Goal: Navigation & Orientation: Understand site structure

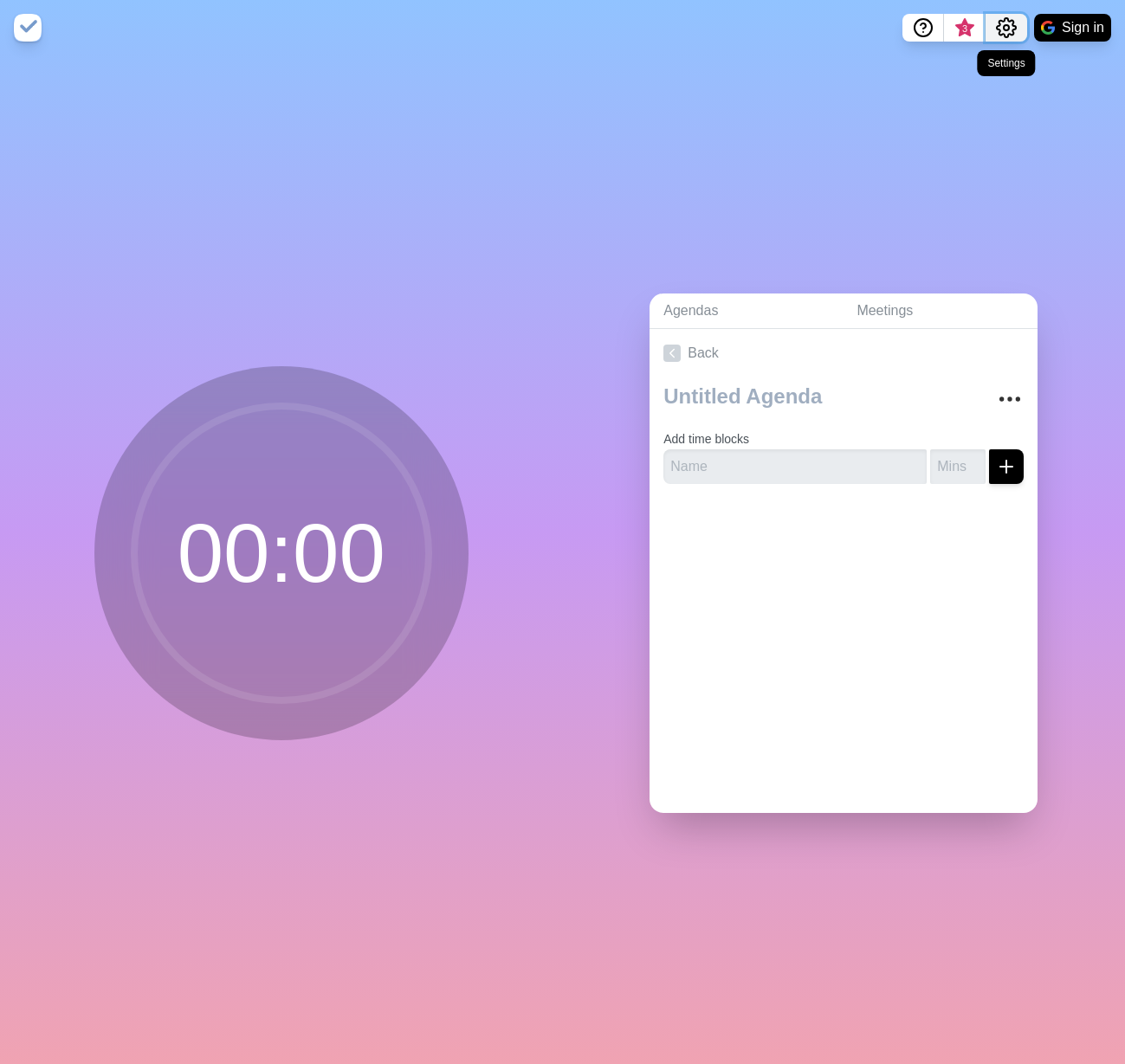
click at [996, 29] on icon "Settings" at bounding box center [1005, 27] width 19 height 19
click at [1083, 32] on button "Sign in" at bounding box center [1072, 28] width 77 height 28
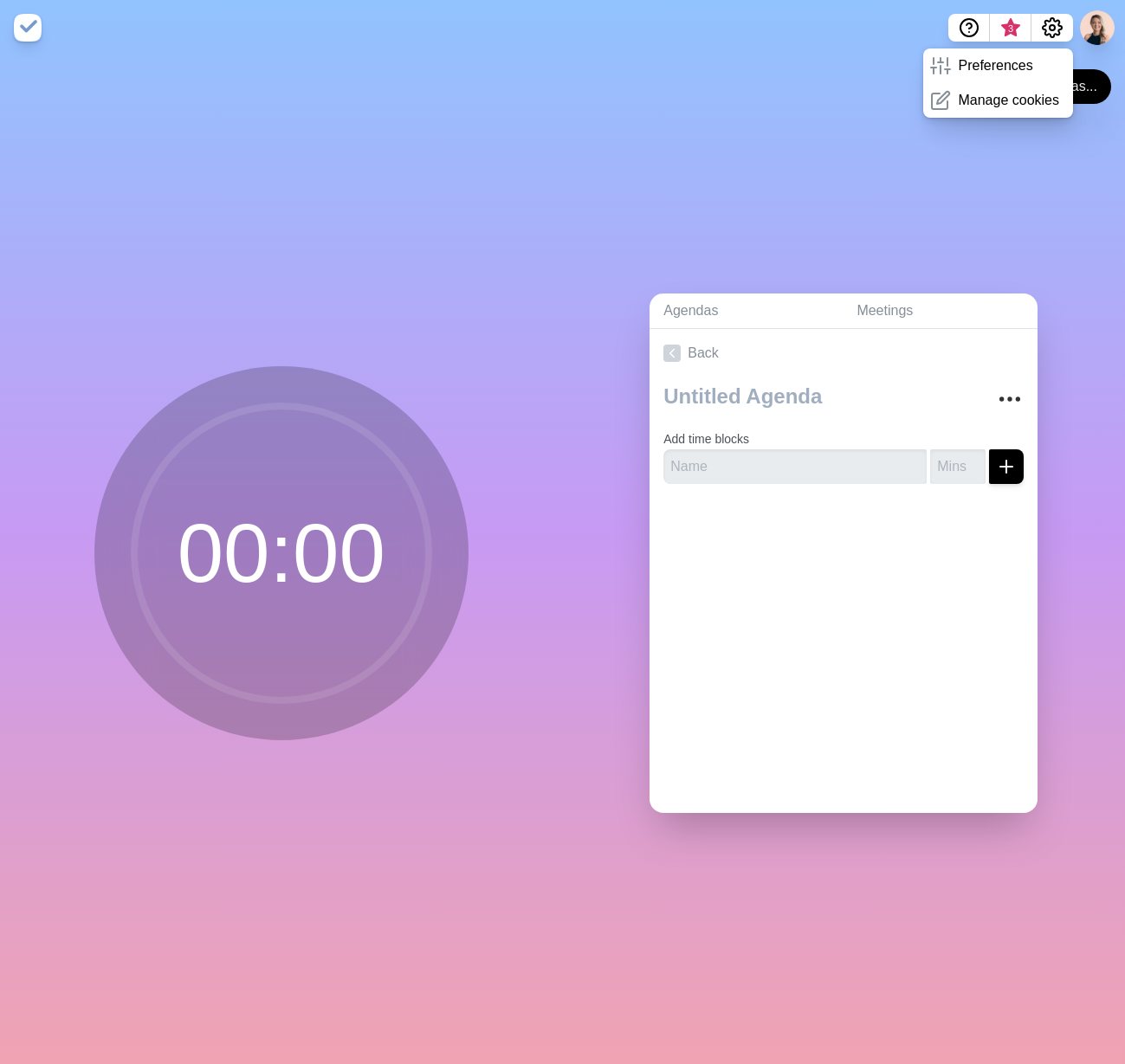
click at [261, 867] on div "00 : 00" at bounding box center [281, 560] width 562 height 1009
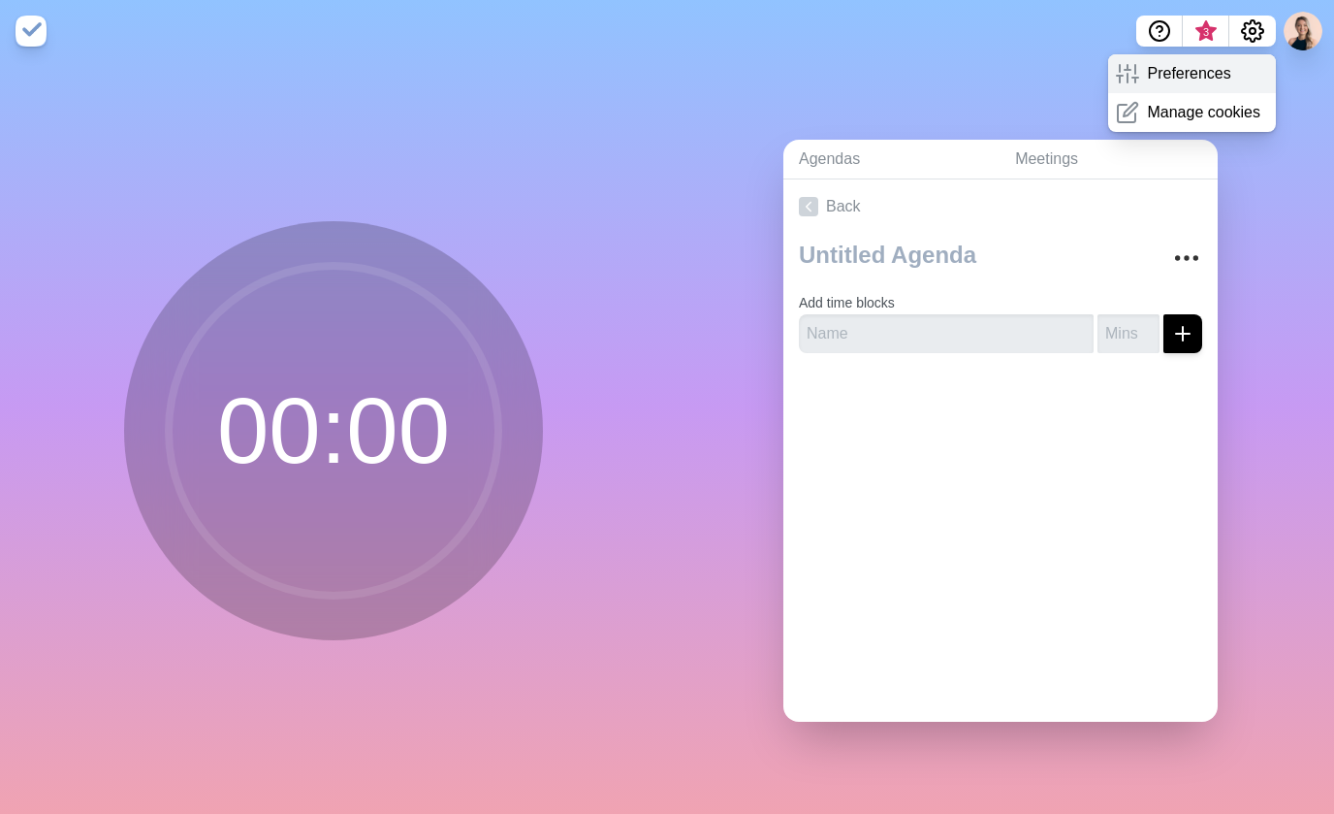
click at [1184, 81] on p "Preferences" at bounding box center [1188, 73] width 83 height 23
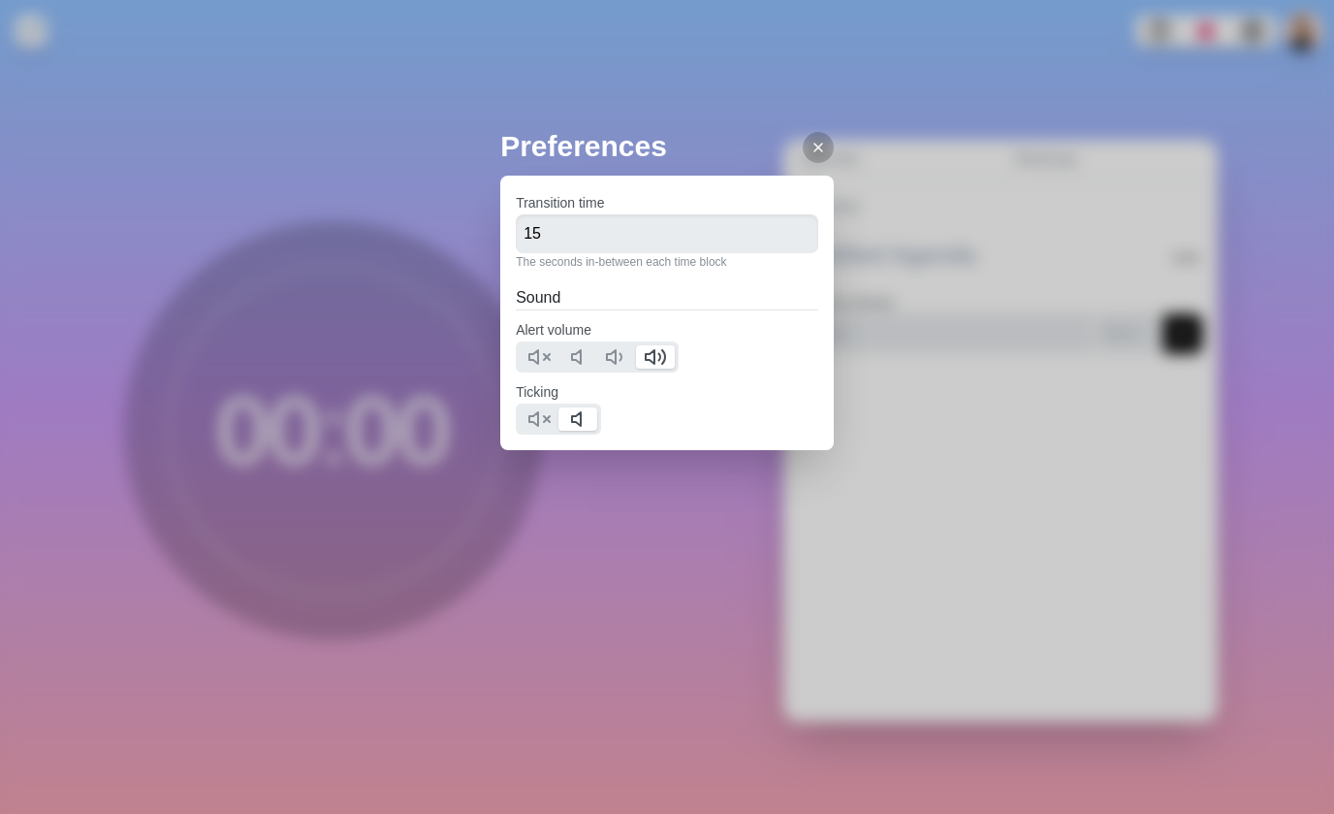
click at [740, 80] on div "Preferences Transition time 15 The seconds in-between each time block Sound Ale…" at bounding box center [667, 407] width 1334 height 814
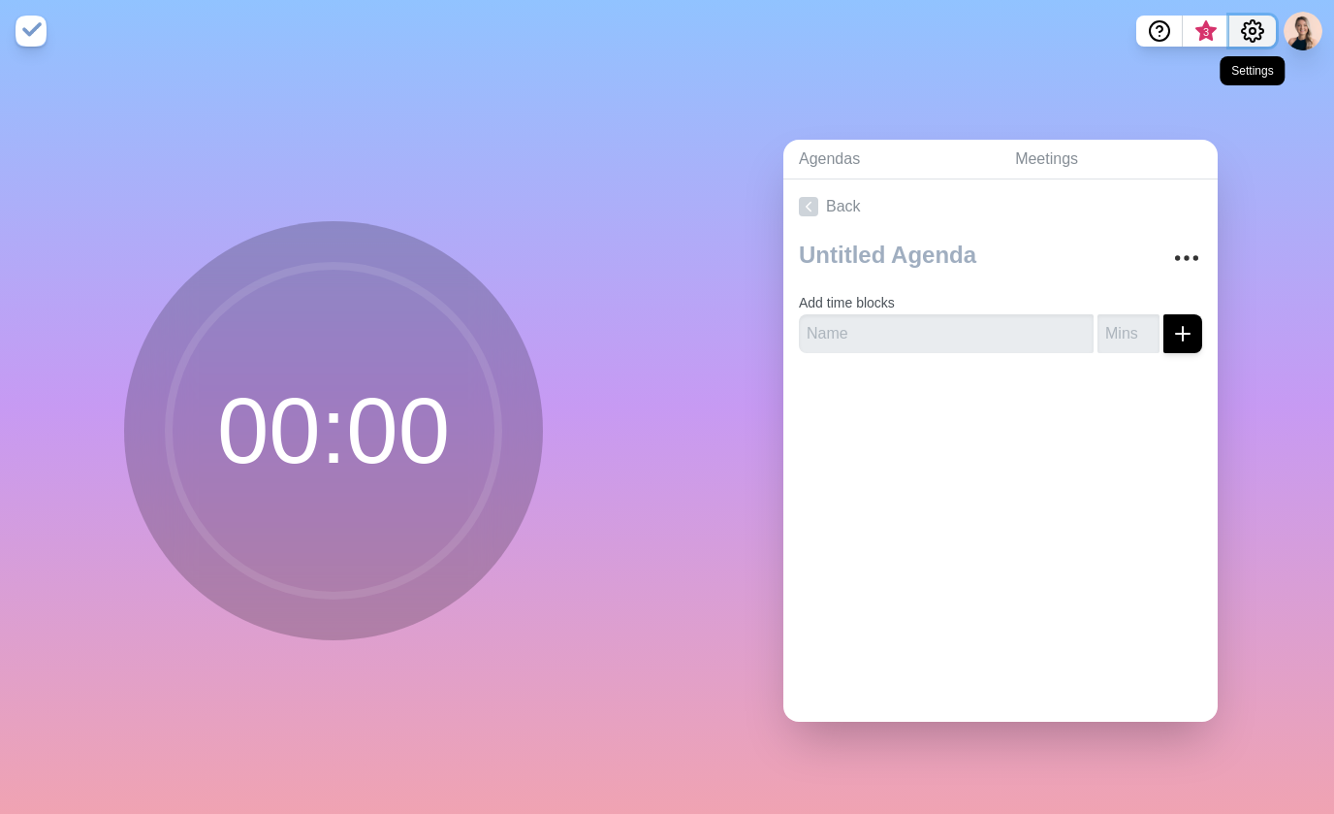
click at [1255, 32] on circle "Settings" at bounding box center [1253, 31] width 6 height 6
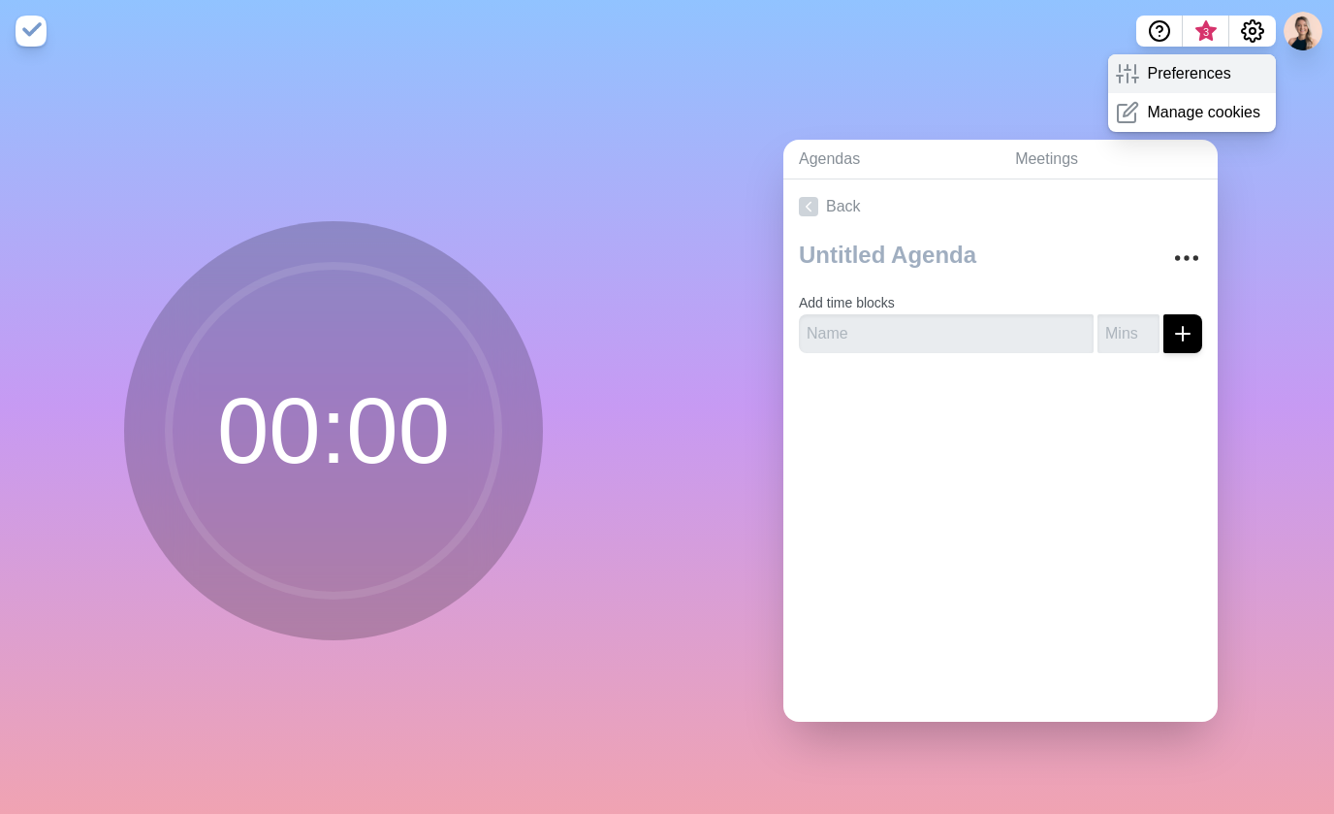
click at [1142, 71] on span at bounding box center [1135, 73] width 23 height 23
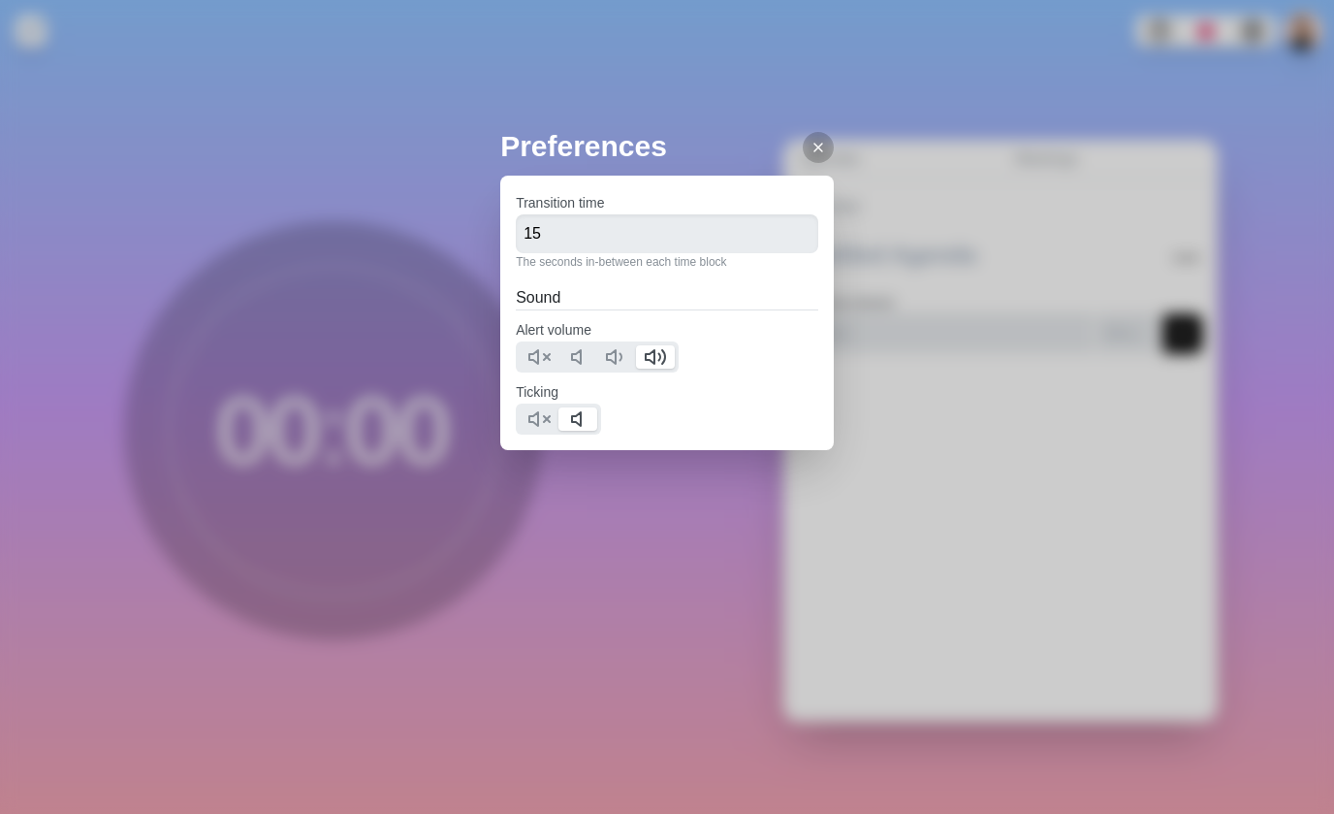
click at [720, 520] on div "Preferences Transition time 15 The seconds in-between each time block Sound Ale…" at bounding box center [667, 325] width 334 height 403
click at [811, 142] on icon at bounding box center [819, 148] width 16 height 16
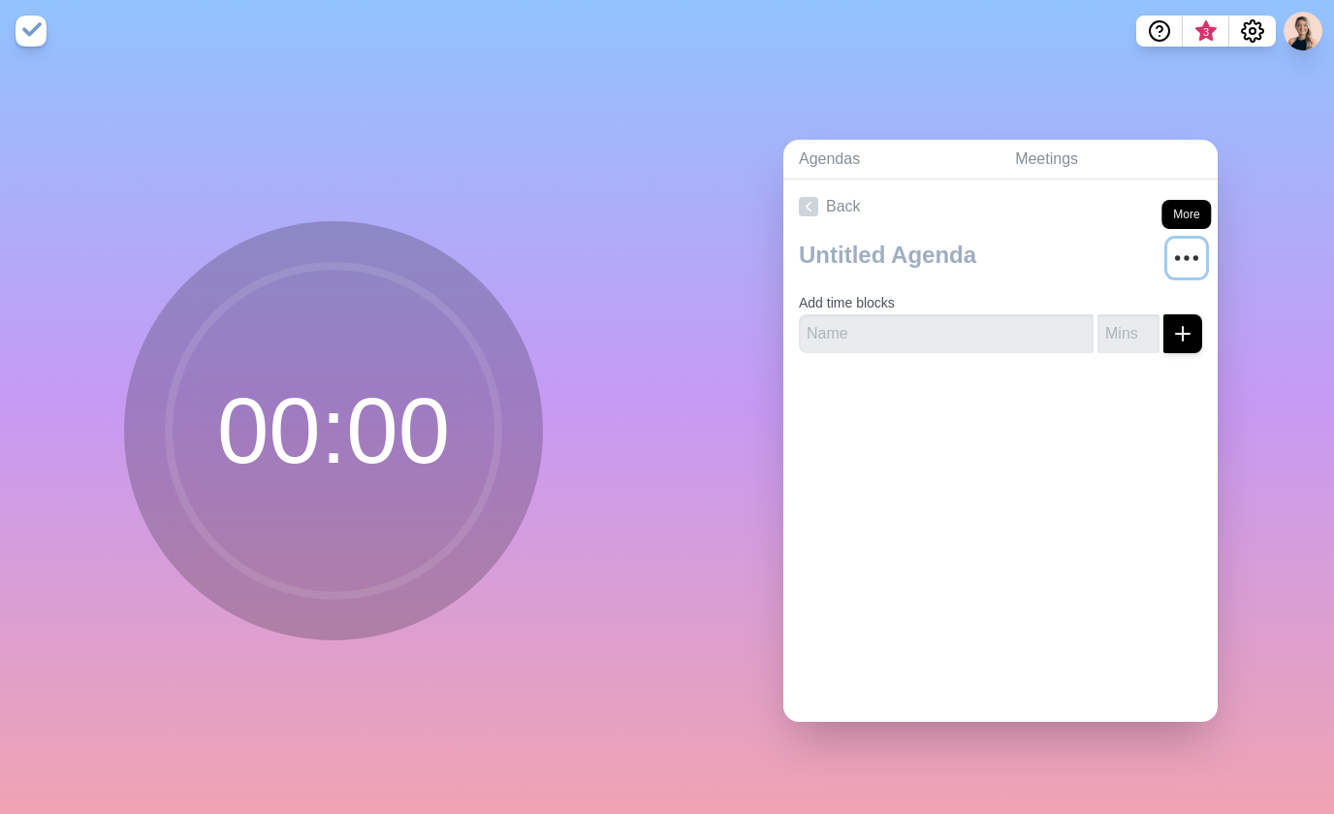
click at [1172, 250] on icon "More" at bounding box center [1186, 257] width 31 height 31
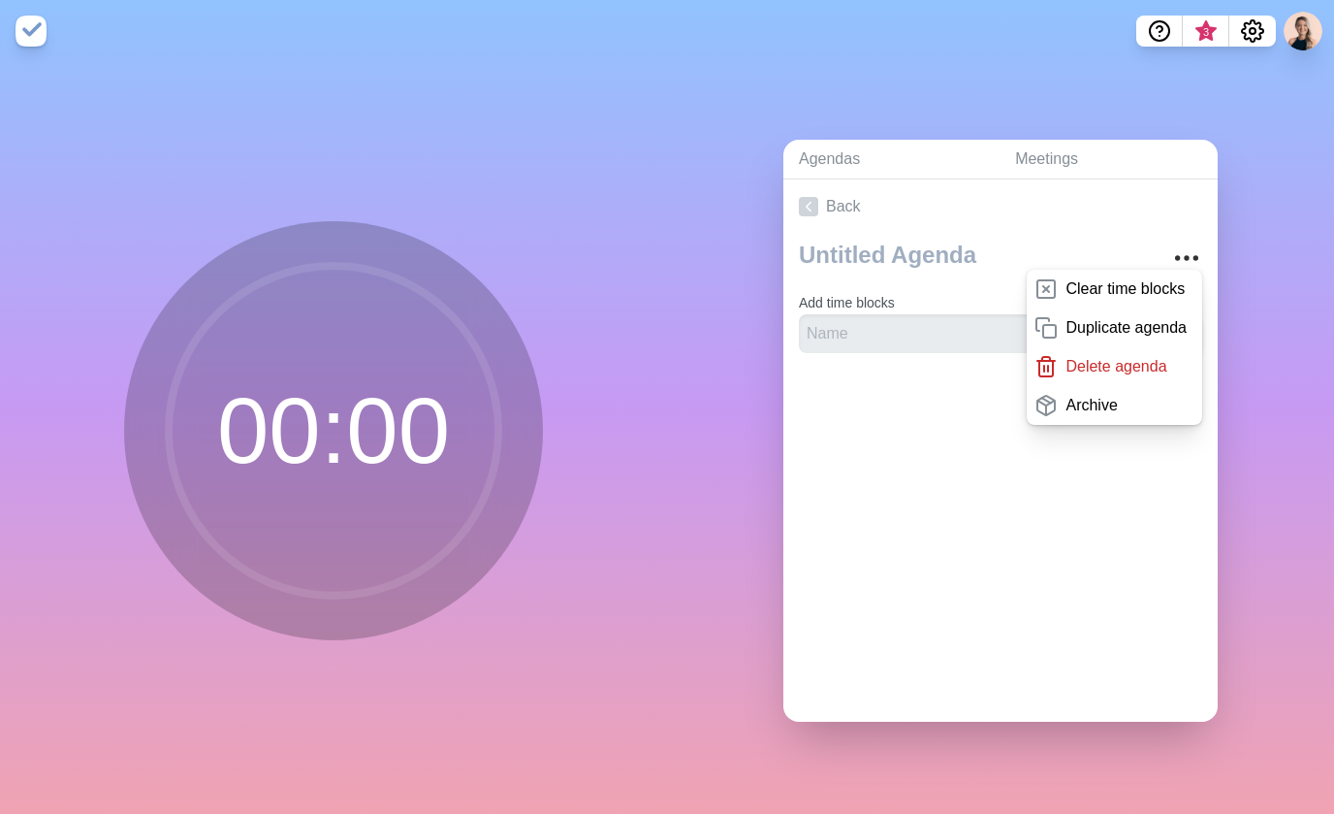
click at [717, 168] on div "Agendas Meetings Back Clear time blocks Duplicate agenda Delete agenda Archive …" at bounding box center [1000, 438] width 667 height 752
click at [26, 36] on img at bounding box center [31, 31] width 31 height 31
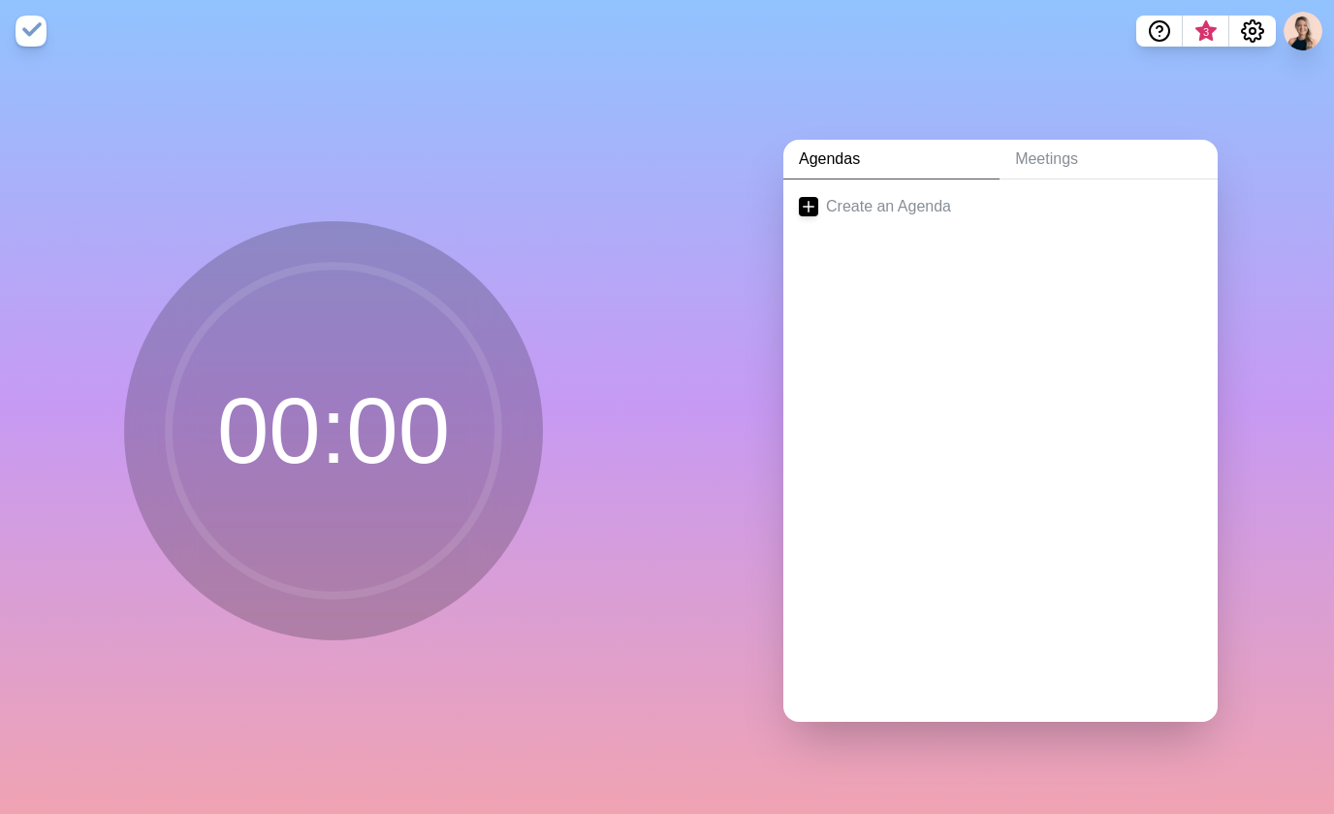
click at [26, 36] on img at bounding box center [31, 31] width 31 height 31
click at [1021, 160] on link "Meetings" at bounding box center [1109, 160] width 218 height 40
click at [929, 159] on link "Agendas" at bounding box center [892, 160] width 216 height 40
click at [1157, 34] on icon "Help" at bounding box center [1159, 30] width 23 height 23
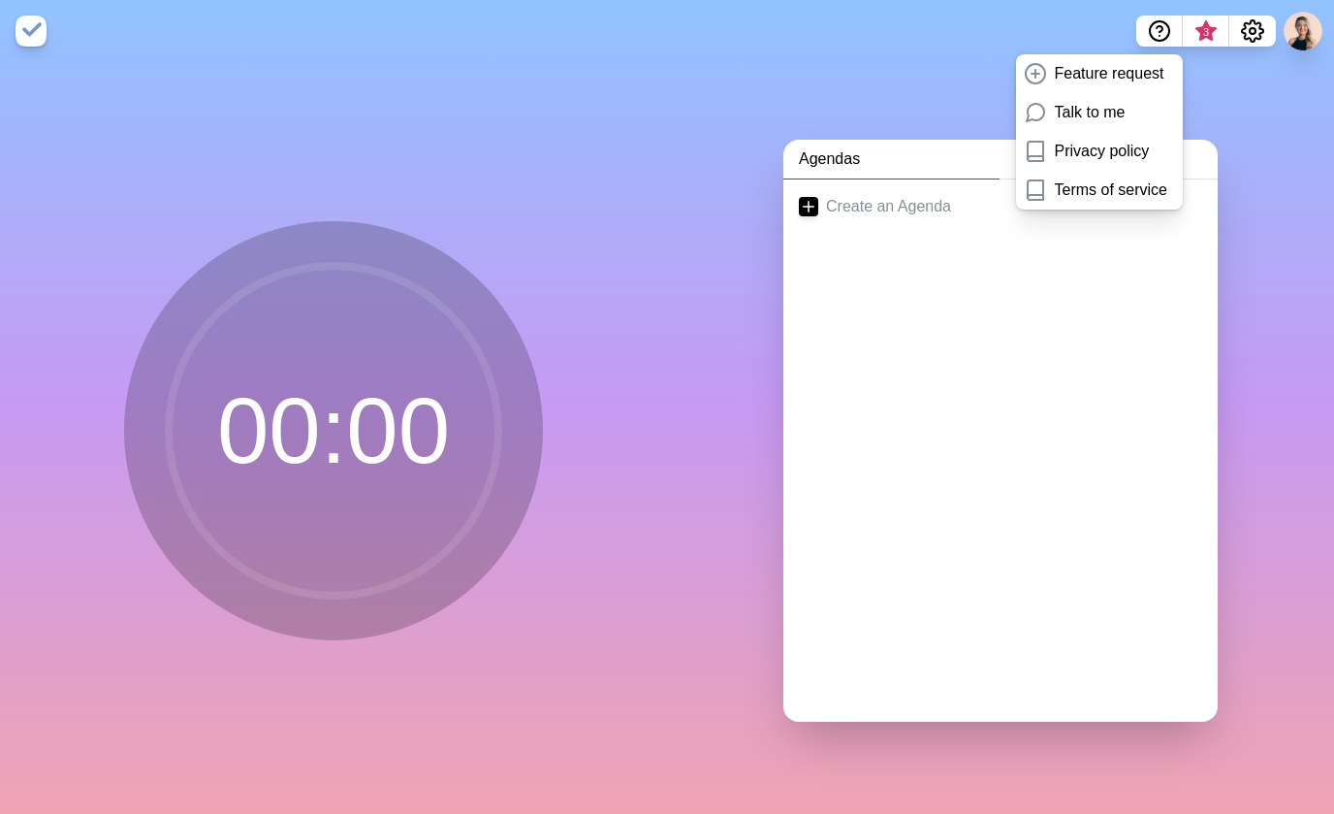
click at [689, 95] on div "Agendas Meetings Create an Agenda" at bounding box center [1000, 438] width 667 height 752
click at [1252, 28] on circle "Settings" at bounding box center [1253, 31] width 6 height 6
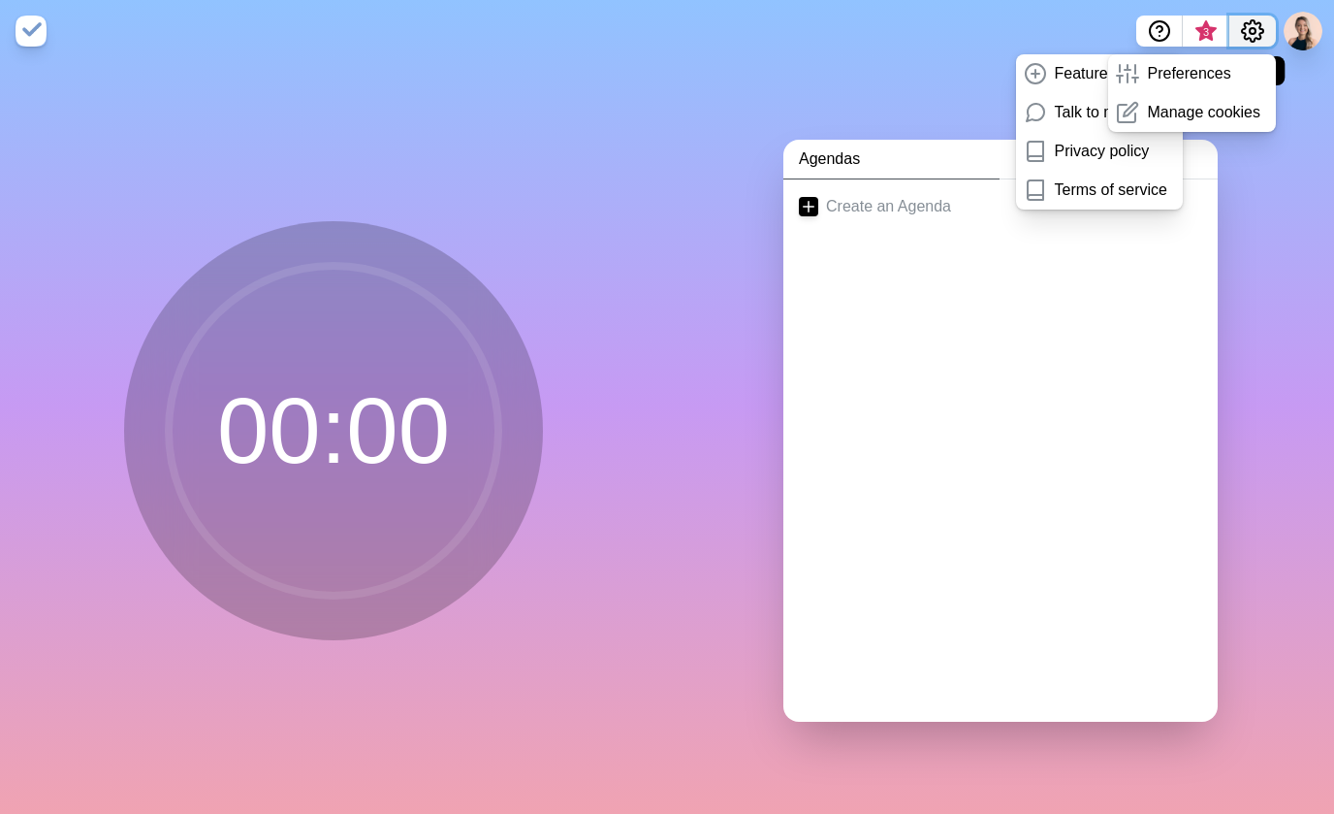
click at [1252, 28] on circle "Settings" at bounding box center [1253, 31] width 6 height 6
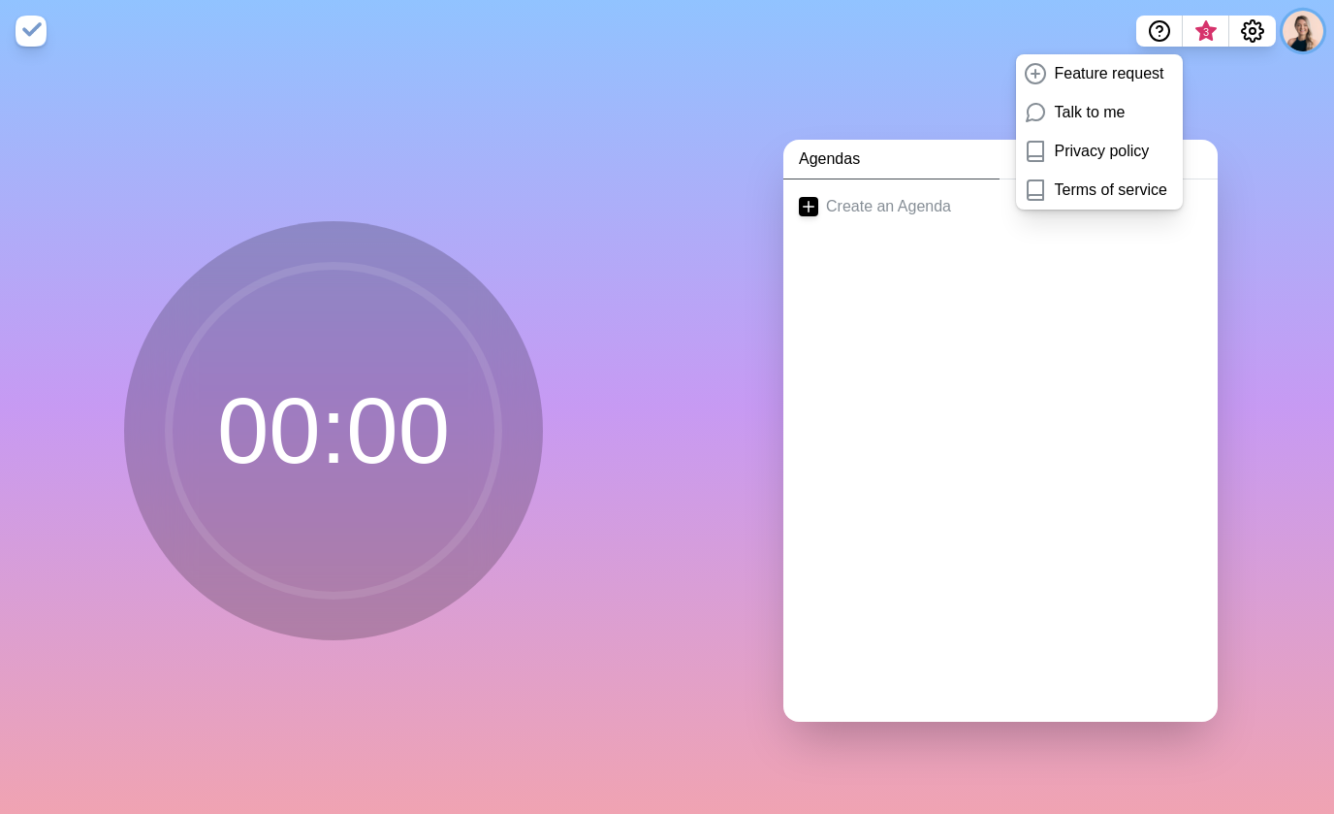
click at [1259, 30] on button at bounding box center [1303, 31] width 41 height 41
click at [1026, 37] on nav "Feature request Talk to me Privacy policy Terms of service 3 Sign out" at bounding box center [667, 31] width 1334 height 62
